Goal: Obtain resource: Download file/media

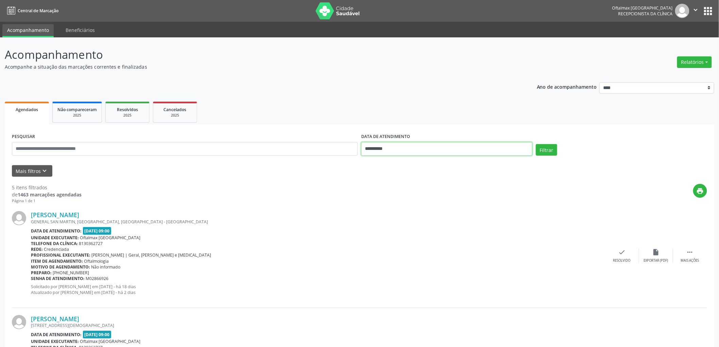
click at [405, 148] on input "**********" at bounding box center [446, 149] width 171 height 14
click at [414, 238] on span "27" at bounding box center [413, 238] width 13 height 13
type input "**********"
click at [414, 238] on span "27" at bounding box center [413, 238] width 13 height 13
click at [552, 148] on button "Filtrar" at bounding box center [546, 150] width 21 height 12
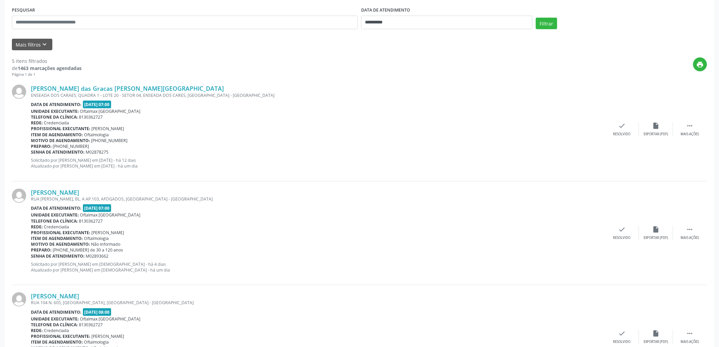
scroll to position [113, 0]
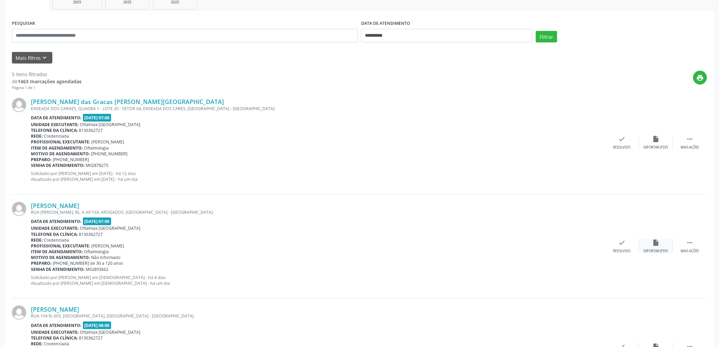
click at [651, 248] on div "insert_drive_file Exportar (PDF)" at bounding box center [656, 246] width 34 height 15
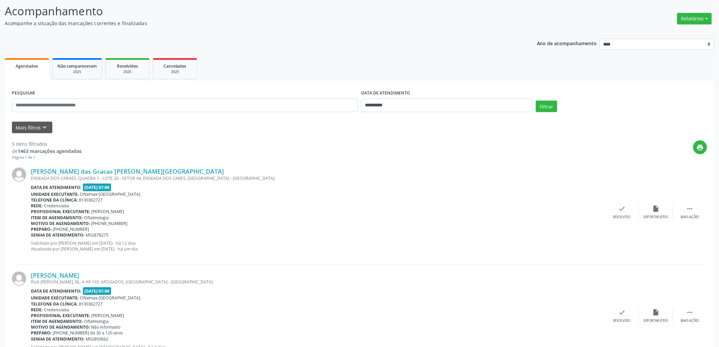
scroll to position [0, 0]
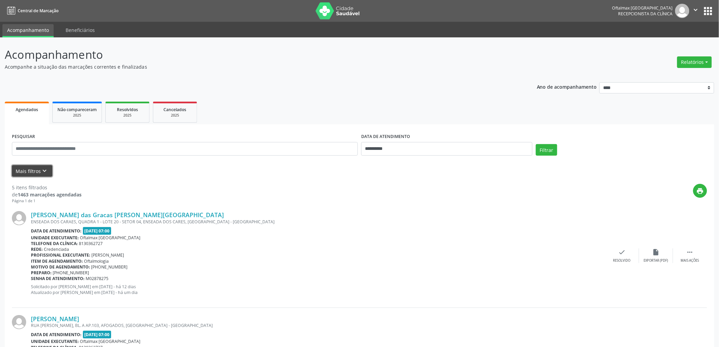
click at [41, 168] on icon "keyboard_arrow_down" at bounding box center [44, 170] width 7 height 7
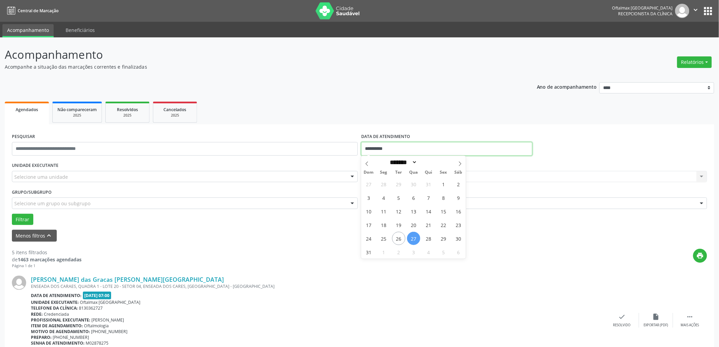
click at [420, 147] on input "**********" at bounding box center [446, 149] width 171 height 14
click at [415, 236] on span "27" at bounding box center [413, 238] width 13 height 13
type input "**********"
click at [415, 236] on span "27" at bounding box center [413, 238] width 13 height 13
click at [462, 179] on div "Selecione um profissional Nenhum resultado encontrado para: " " Não há nenhuma …" at bounding box center [534, 177] width 346 height 12
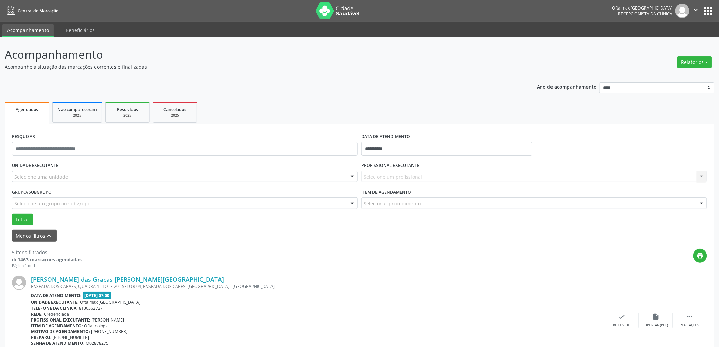
click at [405, 173] on div "Selecione um profissional Nenhum resultado encontrado para: " " Não há nenhuma …" at bounding box center [534, 177] width 346 height 12
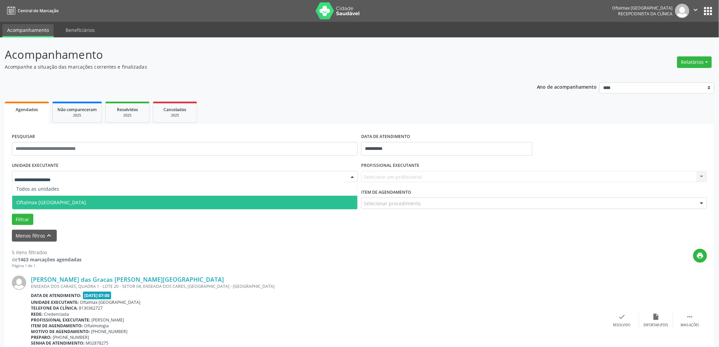
click at [48, 202] on span "Oftalmax [GEOGRAPHIC_DATA]" at bounding box center [51, 202] width 70 height 6
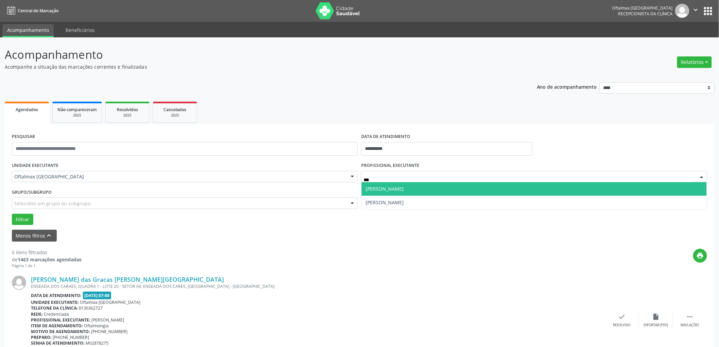
type input "****"
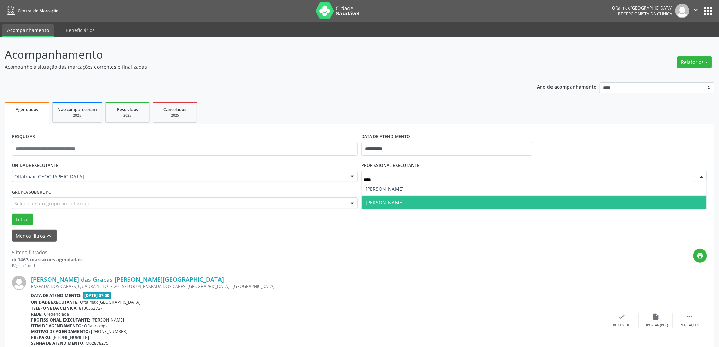
click at [445, 201] on span "[PERSON_NAME]" at bounding box center [533, 203] width 345 height 14
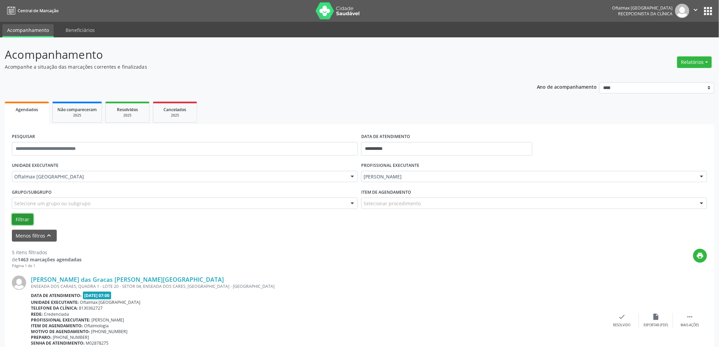
click at [21, 218] on button "Filtrar" at bounding box center [22, 220] width 21 height 12
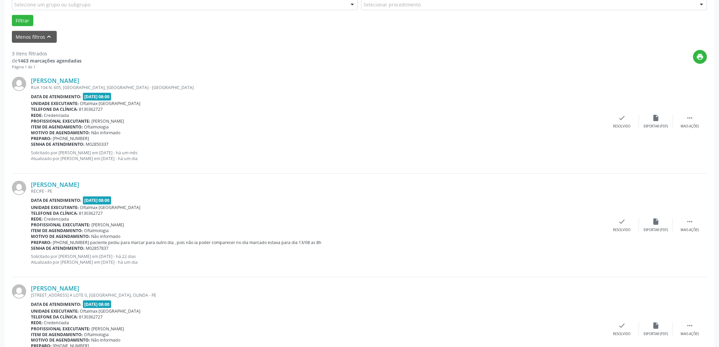
scroll to position [244, 0]
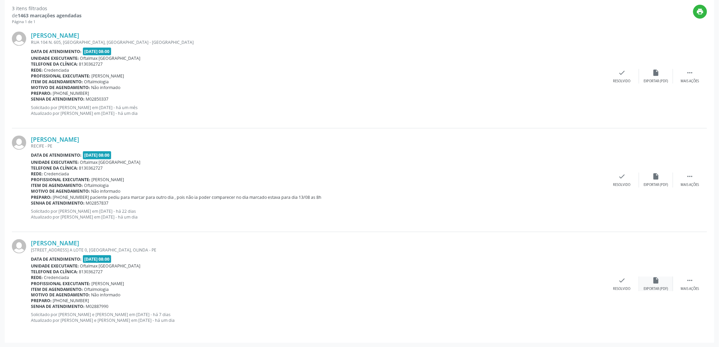
click at [657, 286] on div "Exportar (PDF)" at bounding box center [656, 288] width 24 height 5
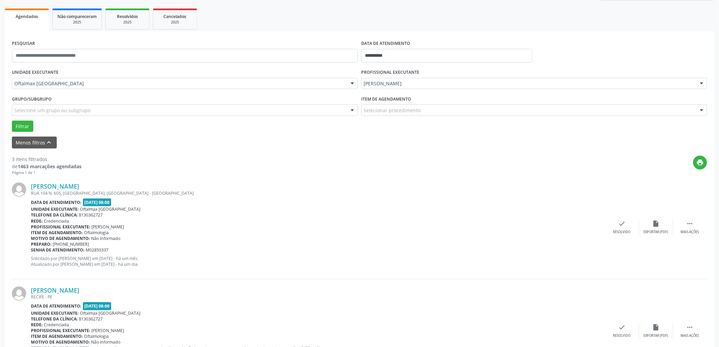
scroll to position [0, 0]
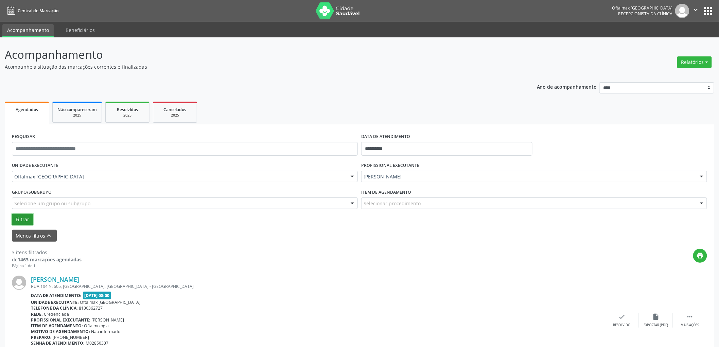
click at [28, 220] on button "Filtrar" at bounding box center [22, 220] width 21 height 12
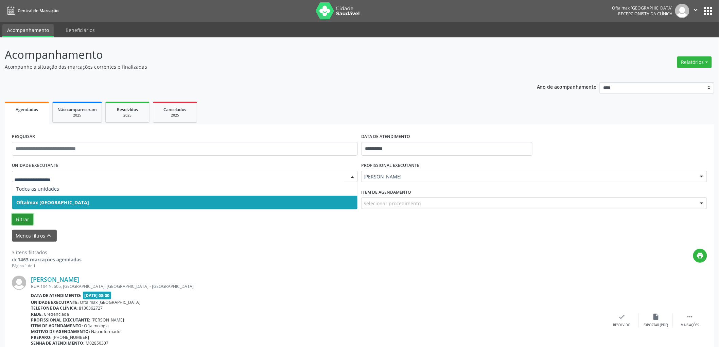
click at [20, 219] on button "Filtrar" at bounding box center [22, 220] width 21 height 12
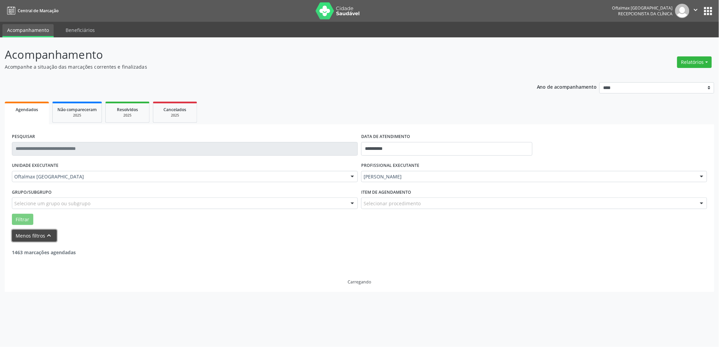
click at [34, 232] on button "Menos filtros keyboard_arrow_up" at bounding box center [34, 236] width 45 height 12
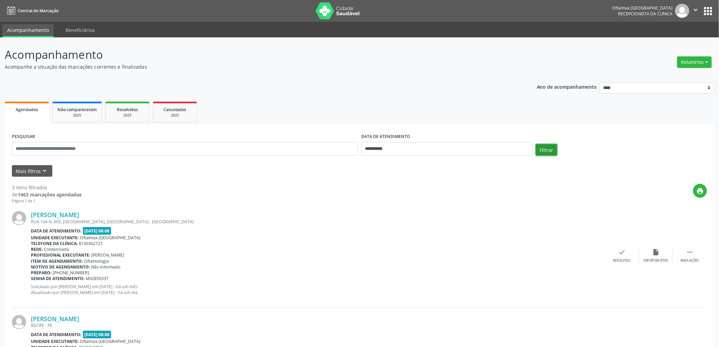
click at [548, 148] on button "Filtrar" at bounding box center [546, 150] width 21 height 12
click at [695, 8] on icon "" at bounding box center [695, 9] width 7 height 7
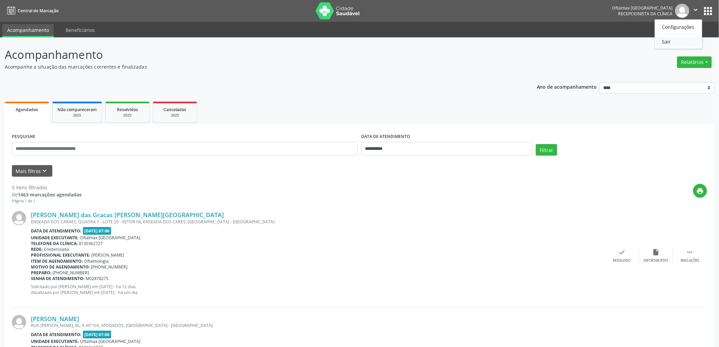
click at [669, 43] on link "Sair" at bounding box center [678, 42] width 47 height 10
